Goal: Check status: Check status

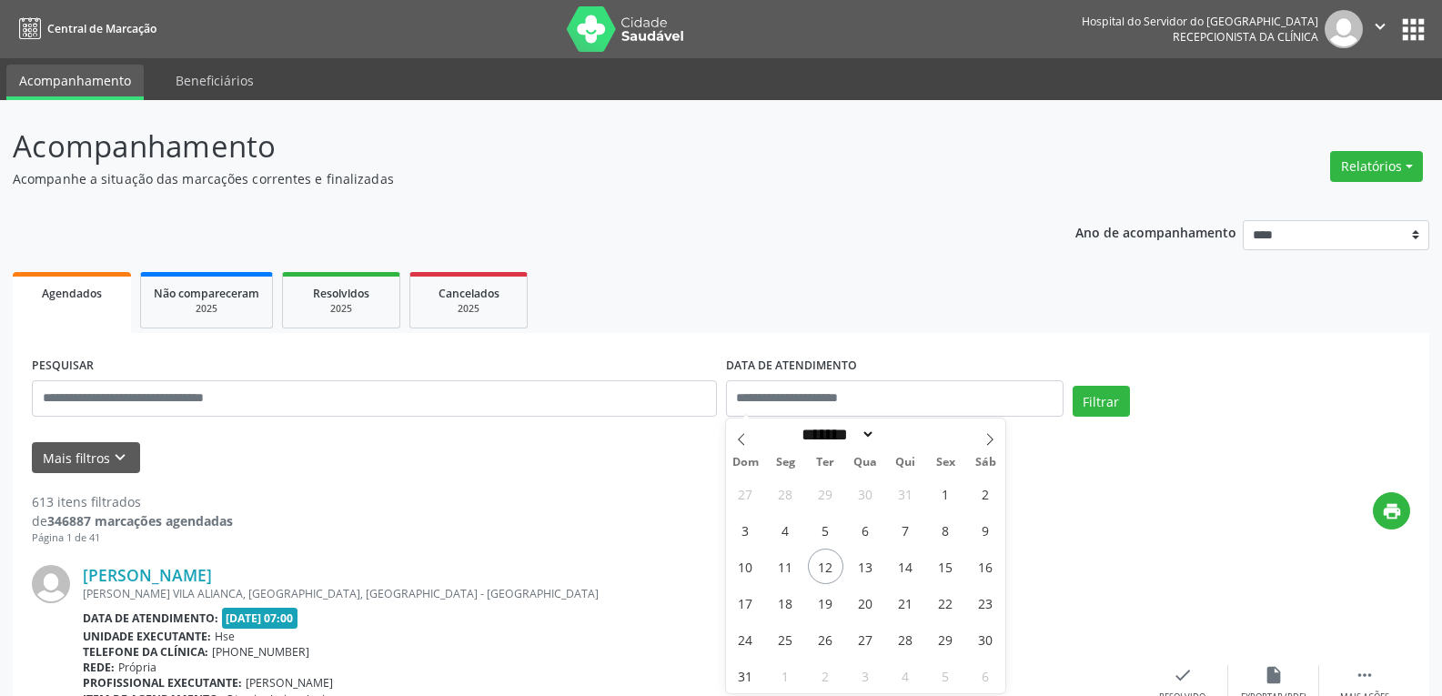
select select "*"
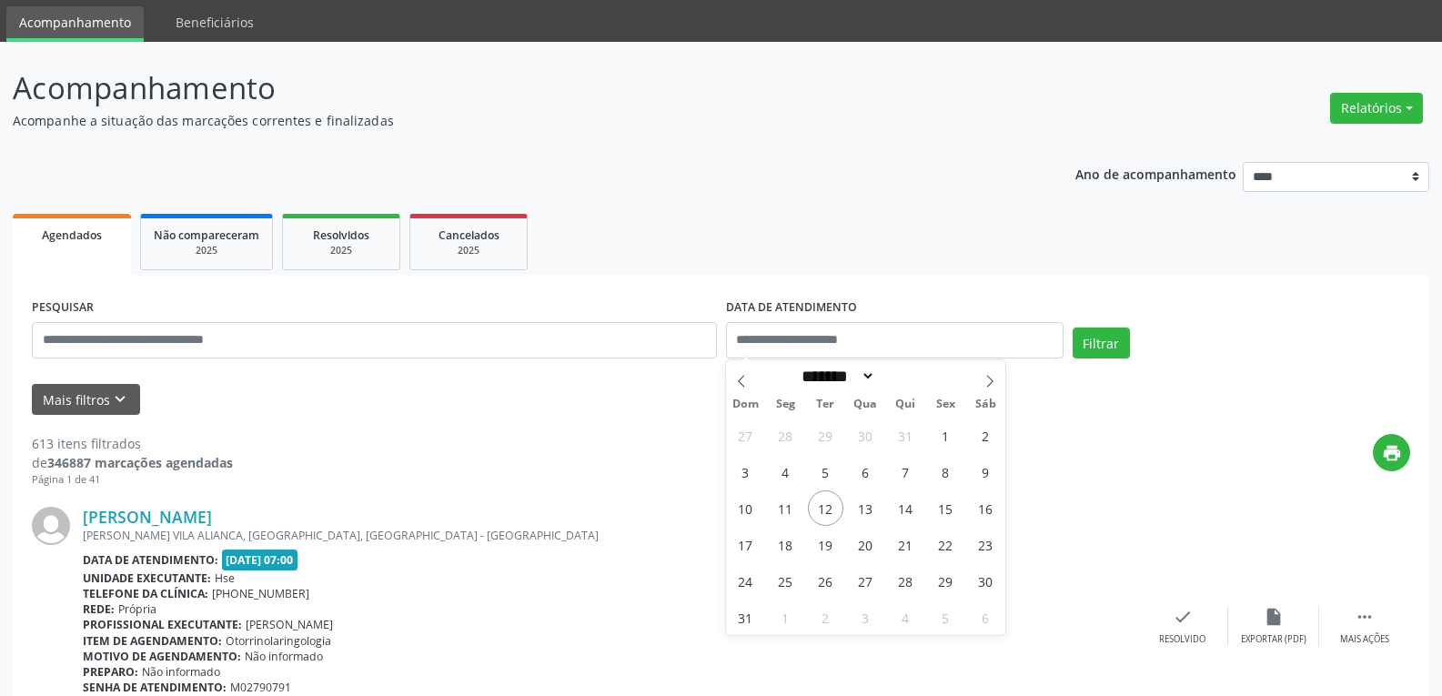
scroll to position [91, 0]
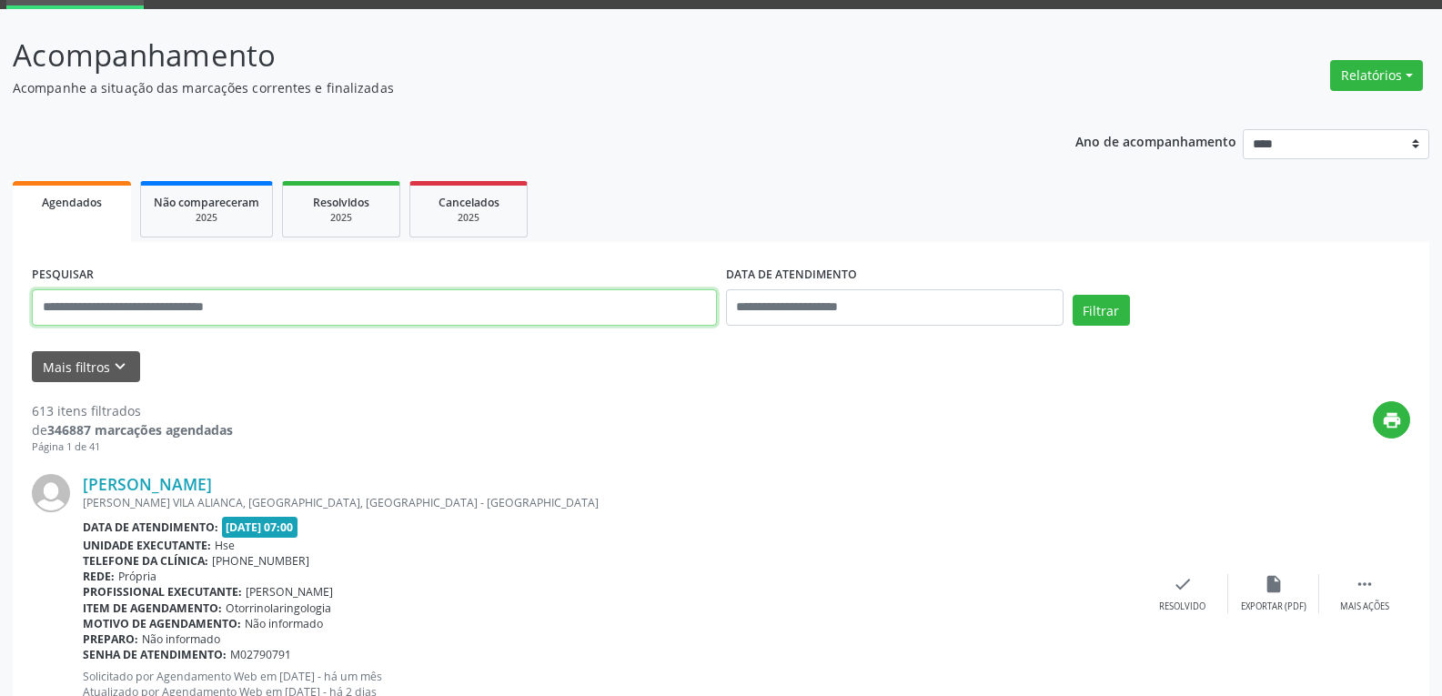
click at [319, 299] on input "text" at bounding box center [374, 307] width 685 height 36
type input "**********"
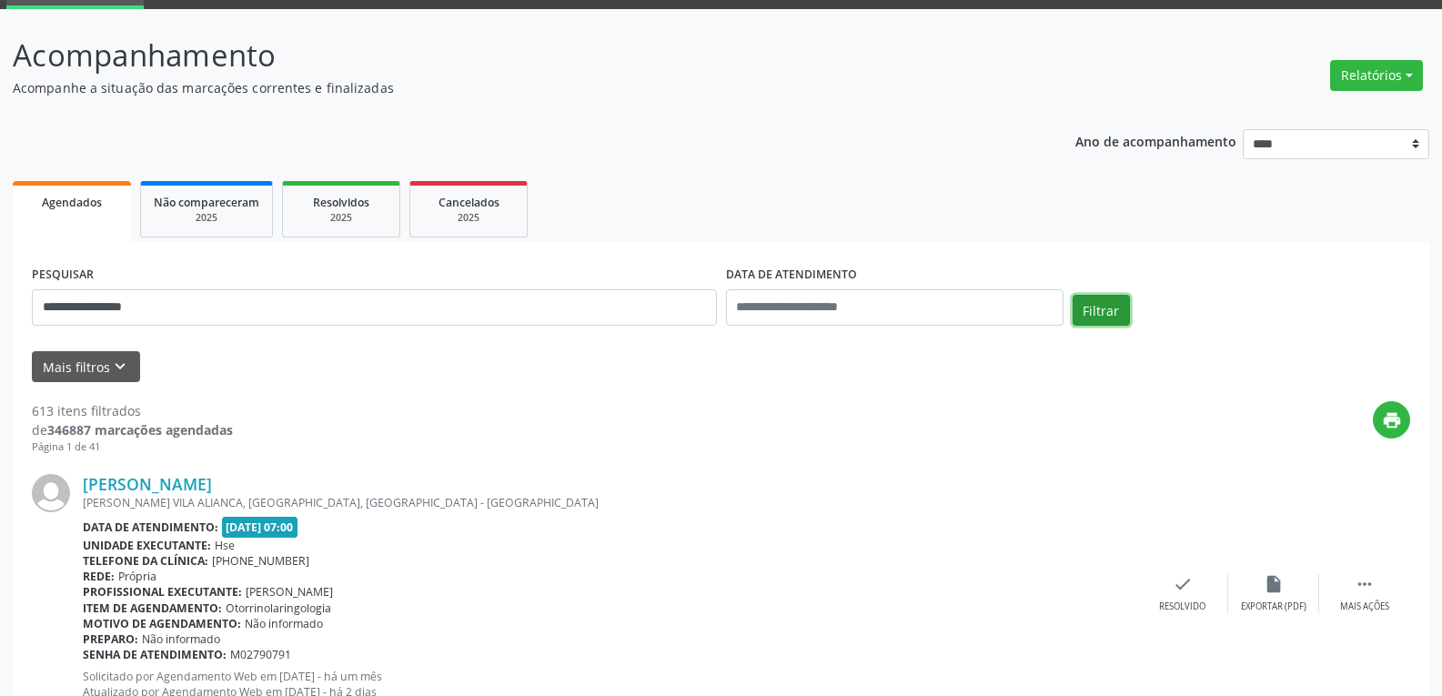
click at [1112, 309] on button "Filtrar" at bounding box center [1101, 310] width 57 height 31
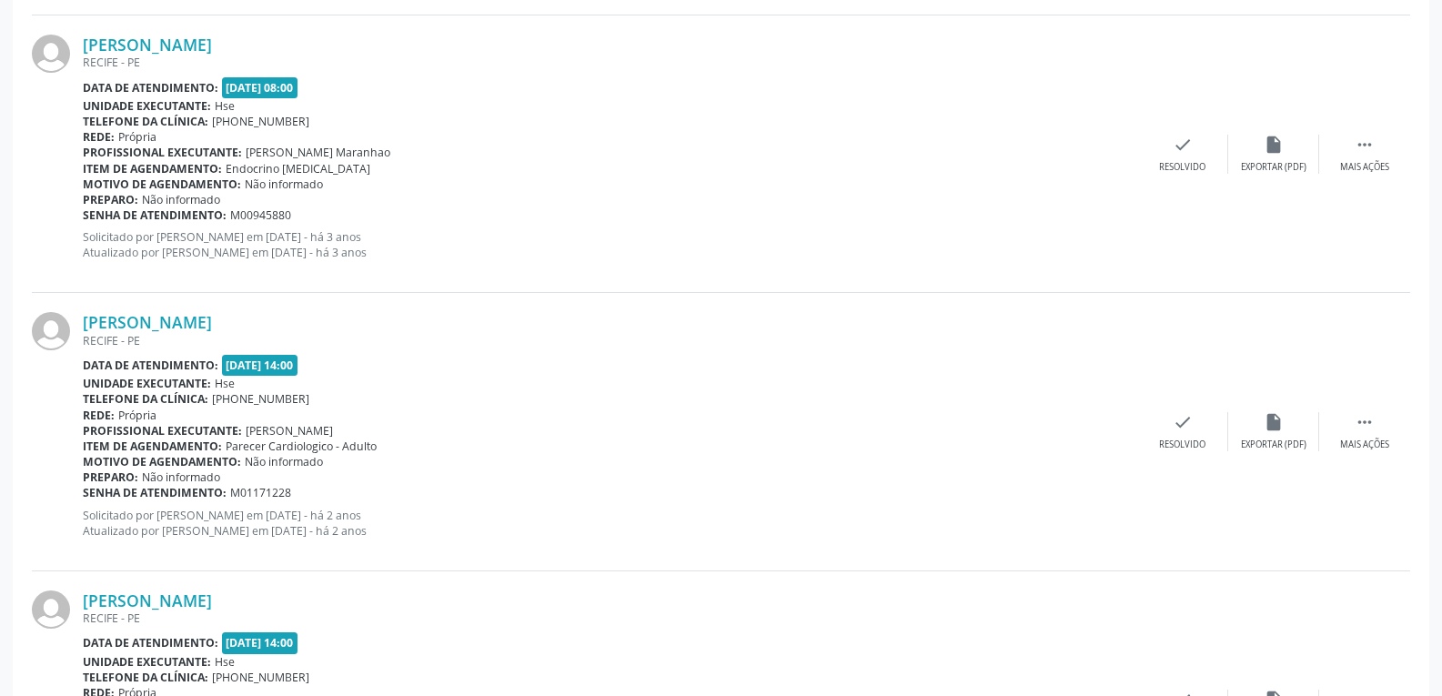
scroll to position [4102, 0]
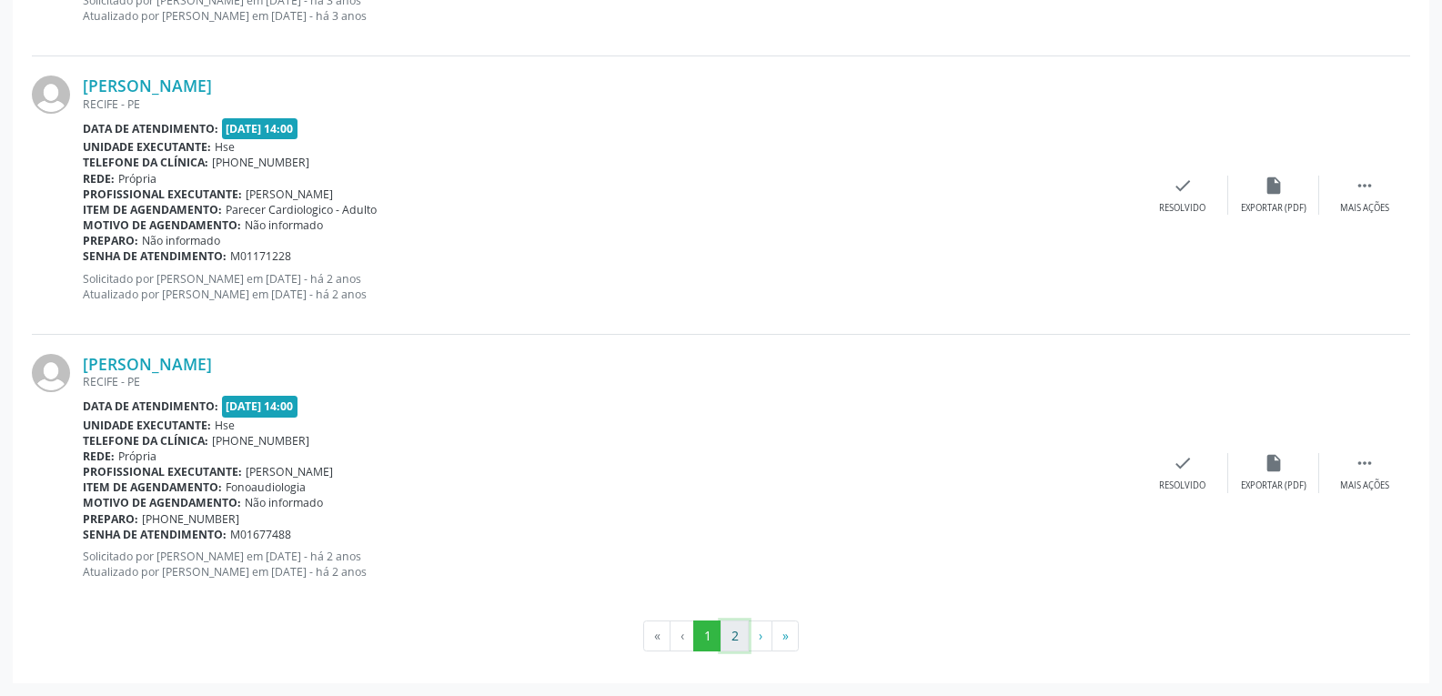
click at [742, 636] on button "2" at bounding box center [735, 636] width 28 height 31
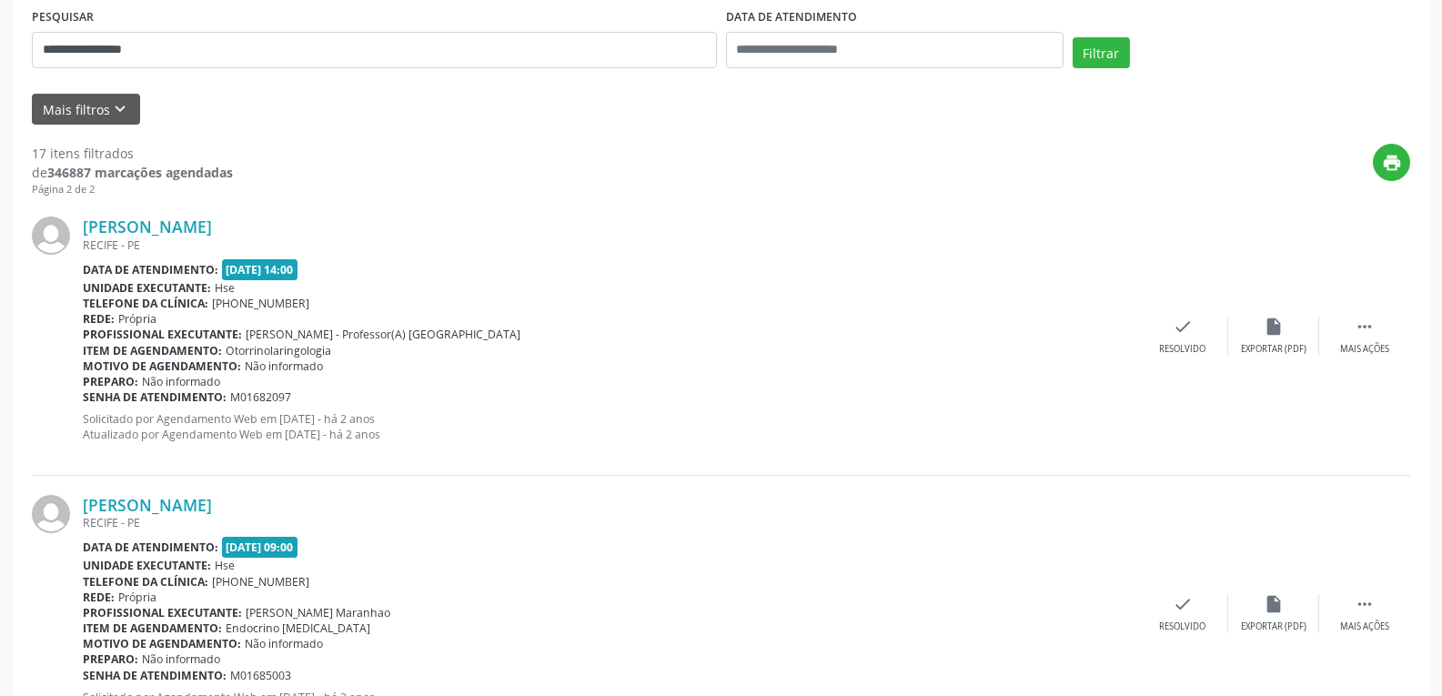
scroll to position [489, 0]
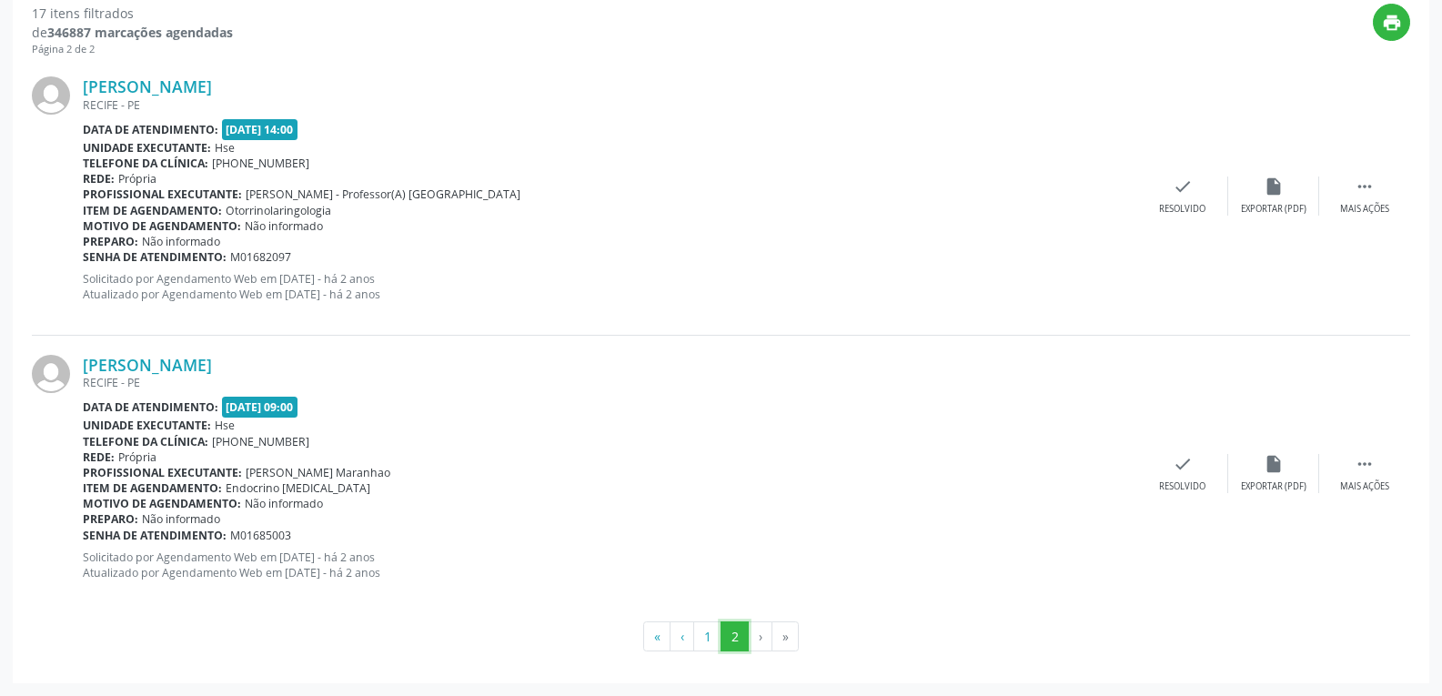
click at [742, 643] on button "2" at bounding box center [735, 636] width 28 height 31
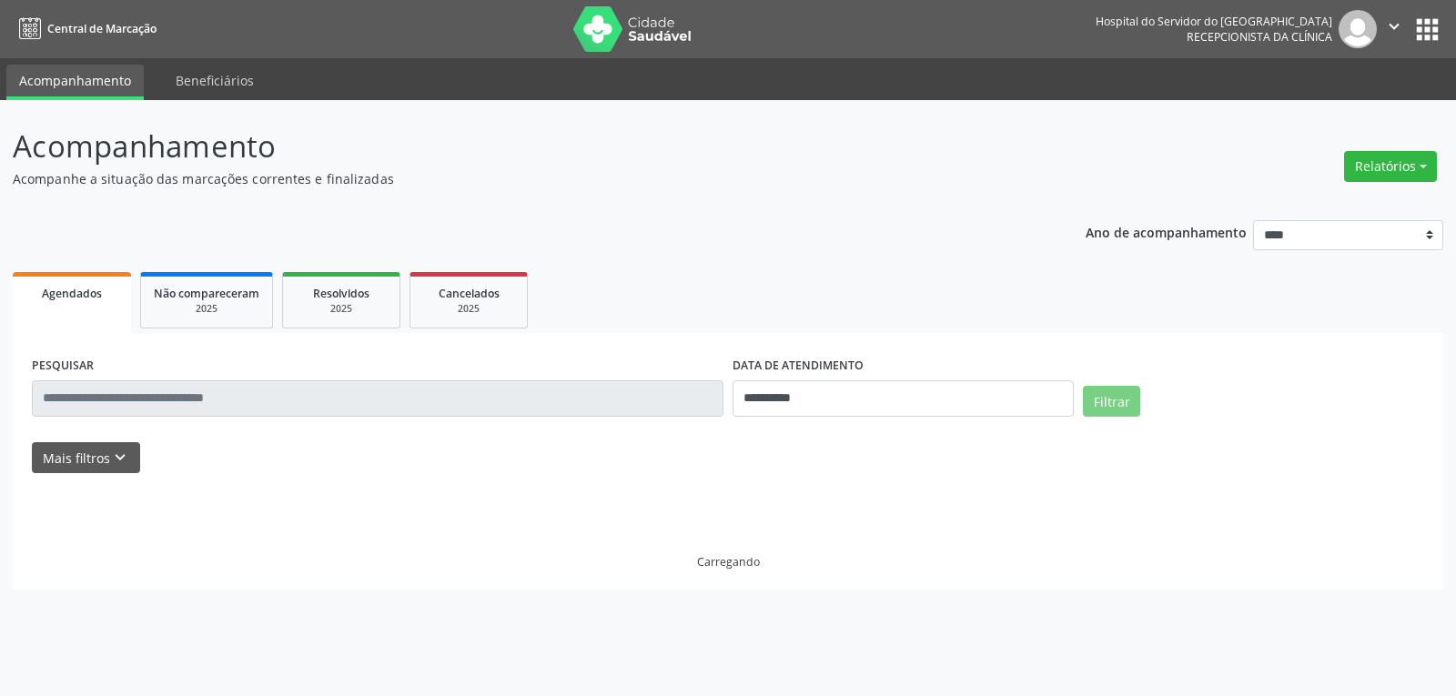
select select "*"
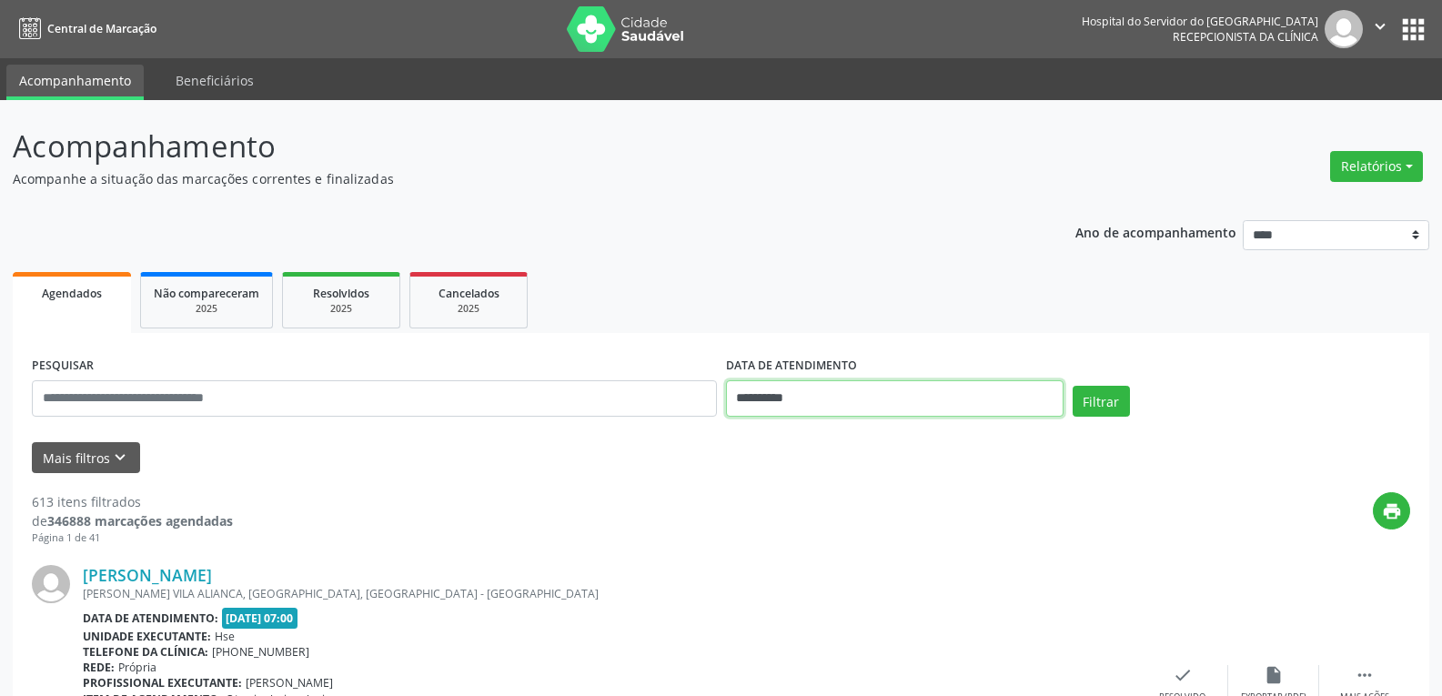
click at [882, 398] on input "**********" at bounding box center [895, 398] width 338 height 36
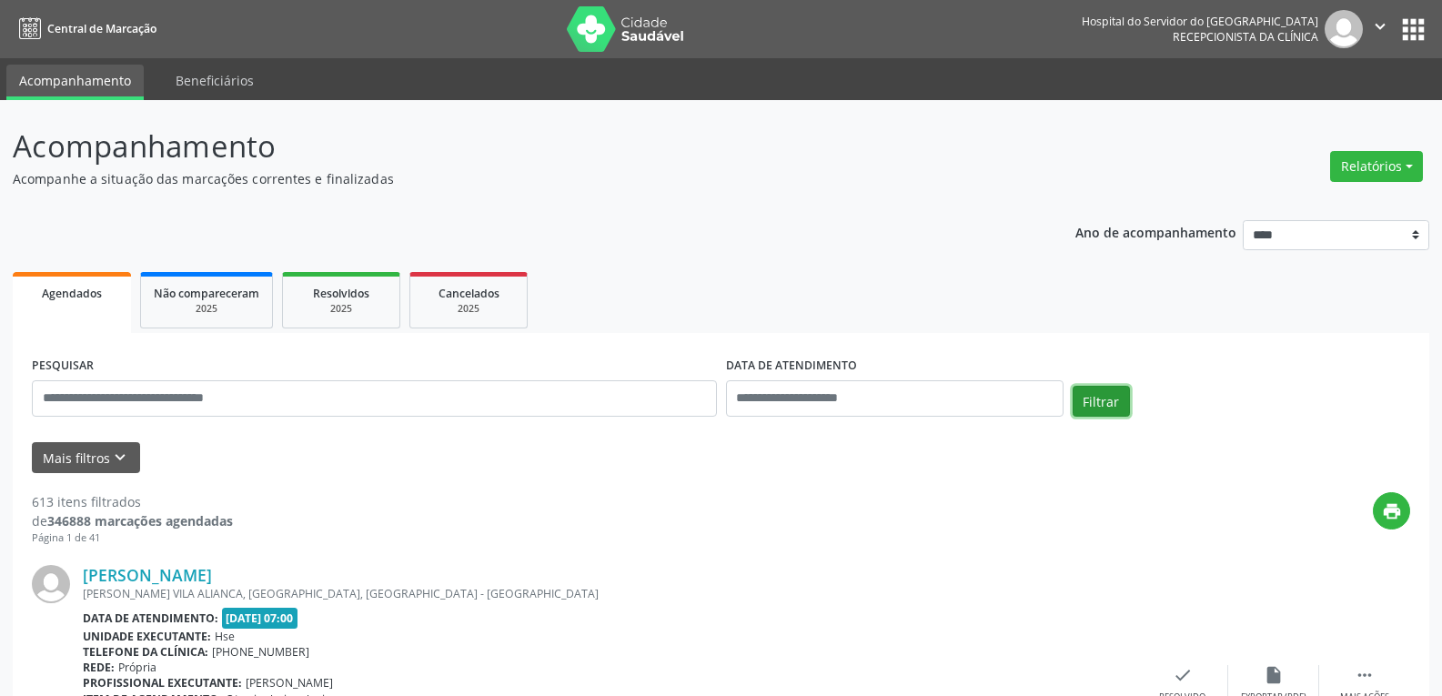
click at [1093, 401] on button "Filtrar" at bounding box center [1101, 401] width 57 height 31
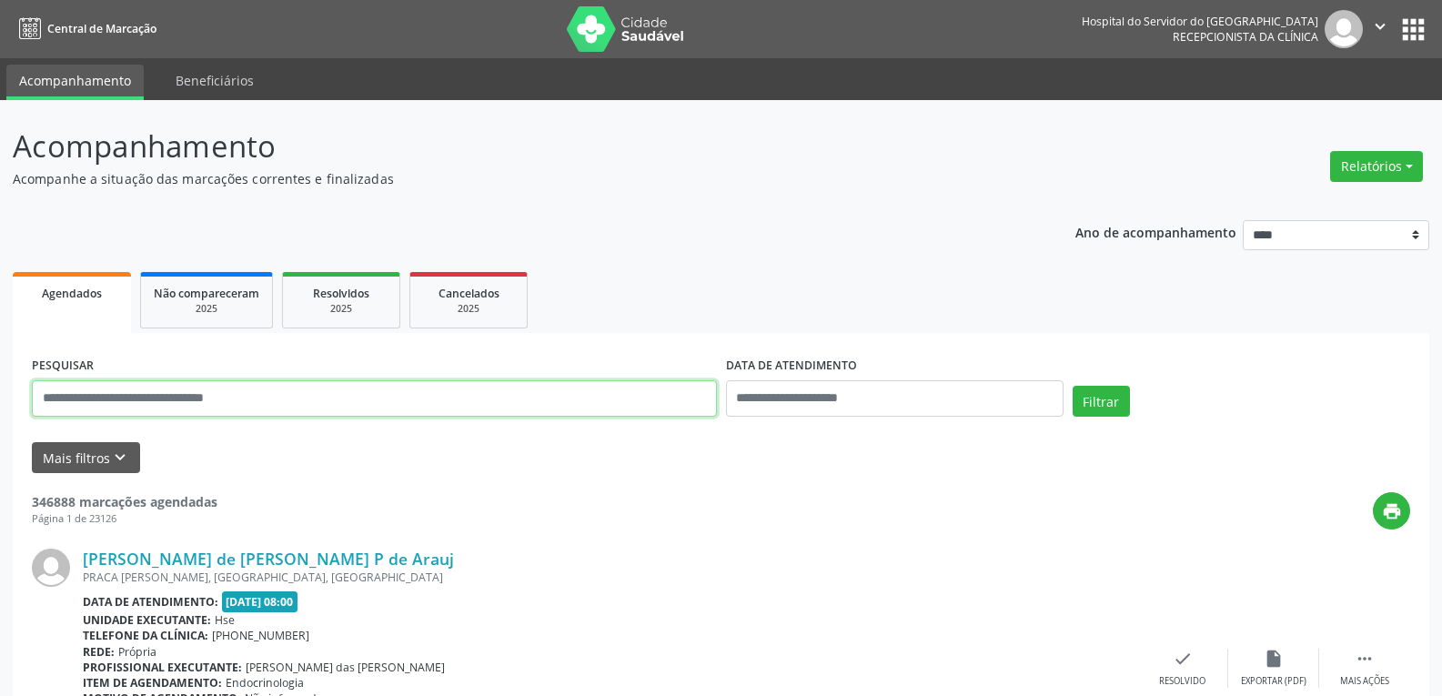
click at [349, 398] on input "text" at bounding box center [374, 398] width 685 height 36
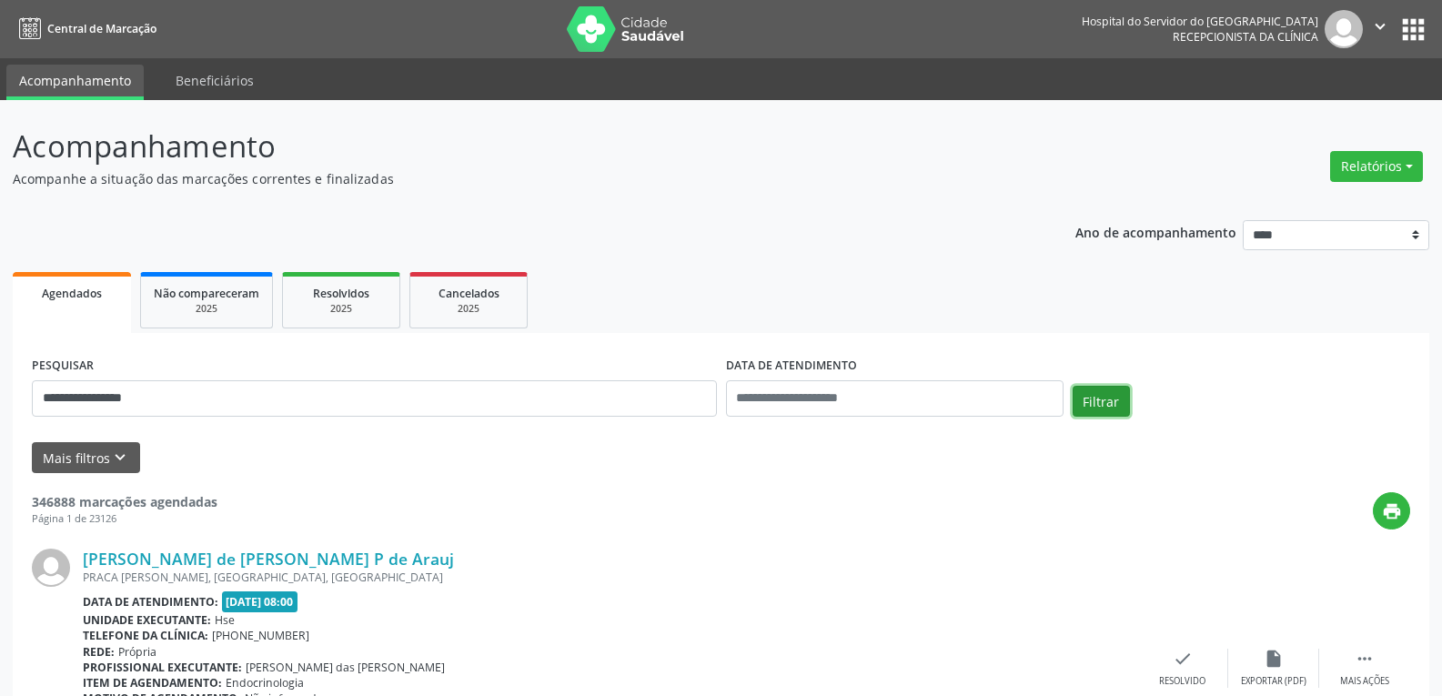
click at [1100, 402] on button "Filtrar" at bounding box center [1101, 401] width 57 height 31
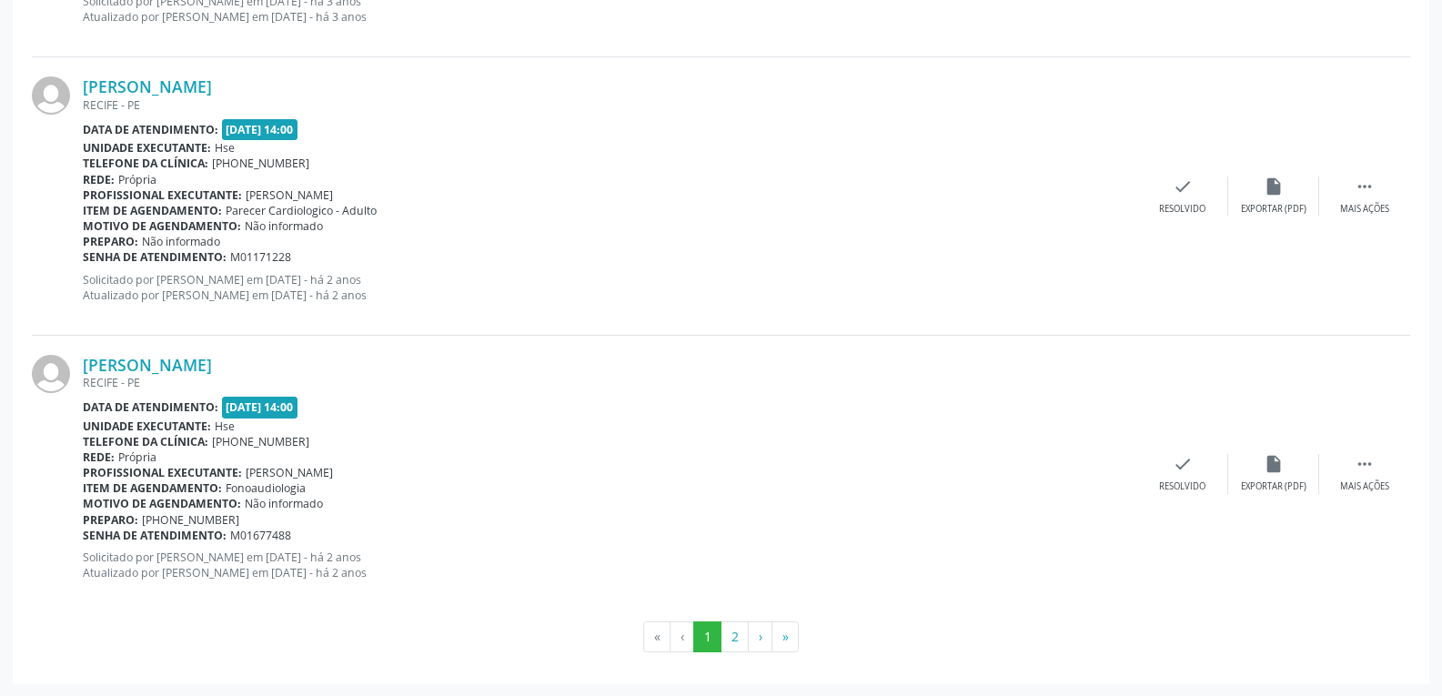
scroll to position [4102, 0]
click at [733, 633] on button "2" at bounding box center [735, 636] width 28 height 31
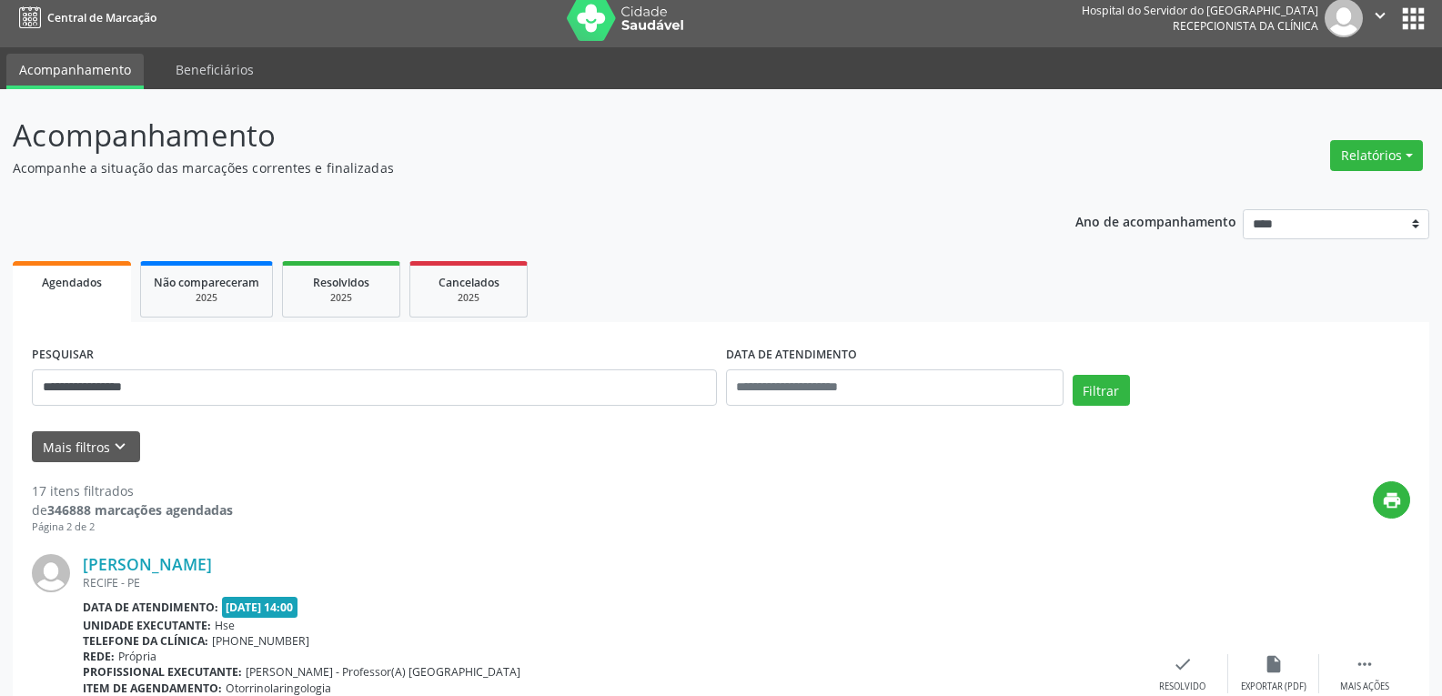
scroll to position [0, 0]
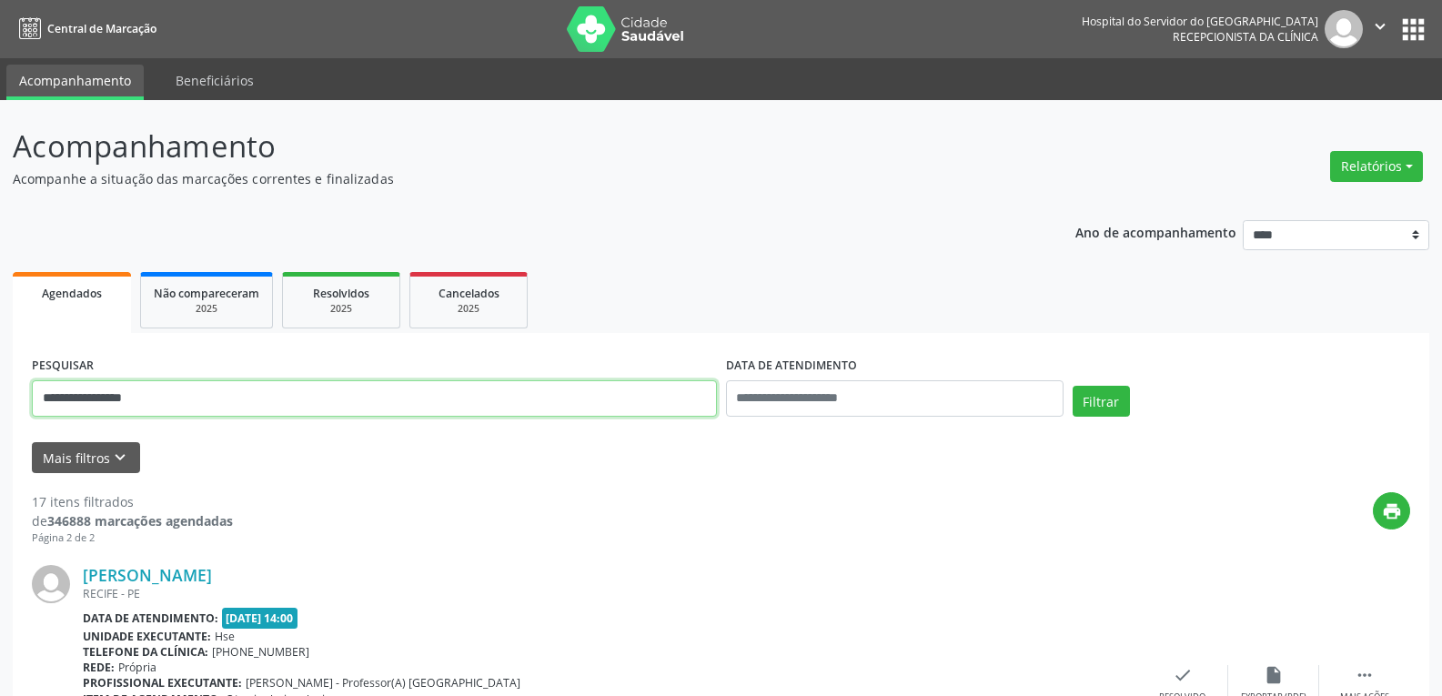
click at [424, 396] on input "**********" at bounding box center [374, 398] width 685 height 36
type input "*"
